Goal: Check status: Check status

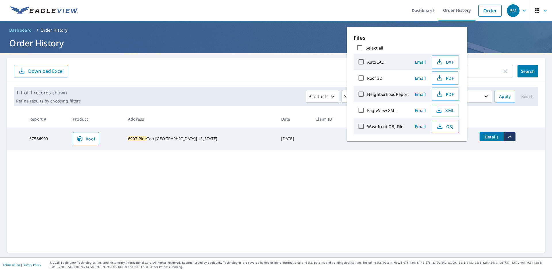
click at [257, 195] on div "6907 pine ​ Search Download Excel 1-1 of 1 records shown Refine results by choo…" at bounding box center [276, 155] width 539 height 195
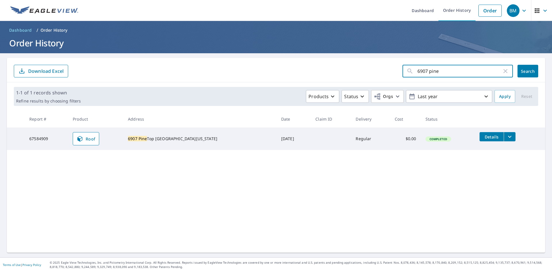
drag, startPoint x: 444, startPoint y: 72, endPoint x: 404, endPoint y: 77, distance: 40.5
click at [404, 77] on div "6907 pine ​" at bounding box center [458, 71] width 110 height 13
type input "18723"
click at [524, 70] on span "Search" at bounding box center [528, 70] width 12 height 5
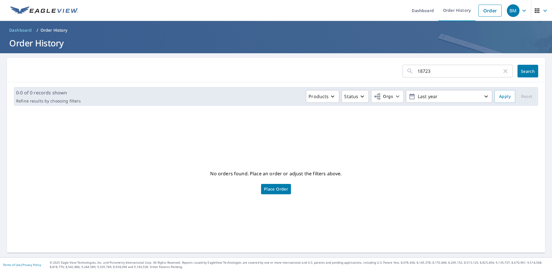
drag, startPoint x: 144, startPoint y: 76, endPoint x: 141, endPoint y: 75, distance: 3.1
click at [144, 76] on form "18723 ​ Search" at bounding box center [276, 71] width 525 height 13
click at [504, 73] on icon "button" at bounding box center [505, 71] width 7 height 7
